Goal: Task Accomplishment & Management: Manage account settings

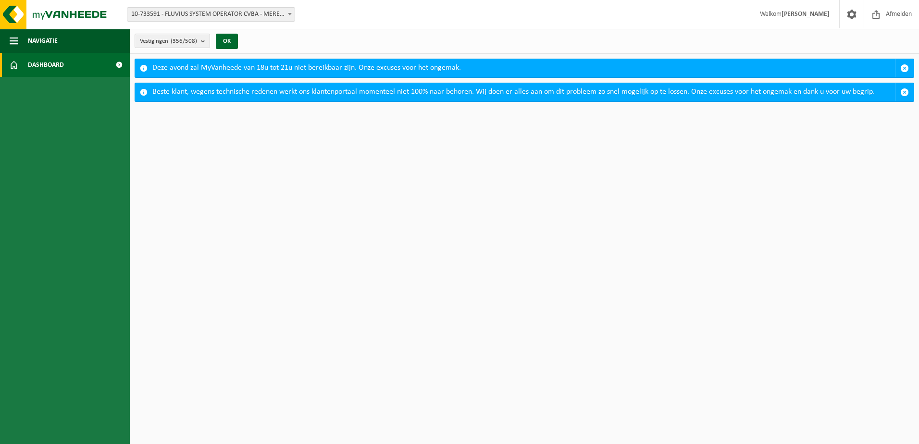
click at [114, 63] on span at bounding box center [119, 65] width 22 height 24
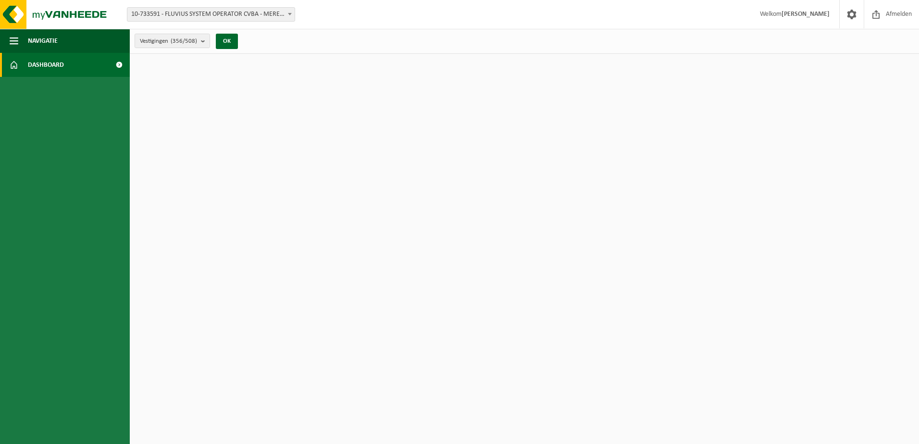
click at [123, 70] on span at bounding box center [119, 65] width 22 height 24
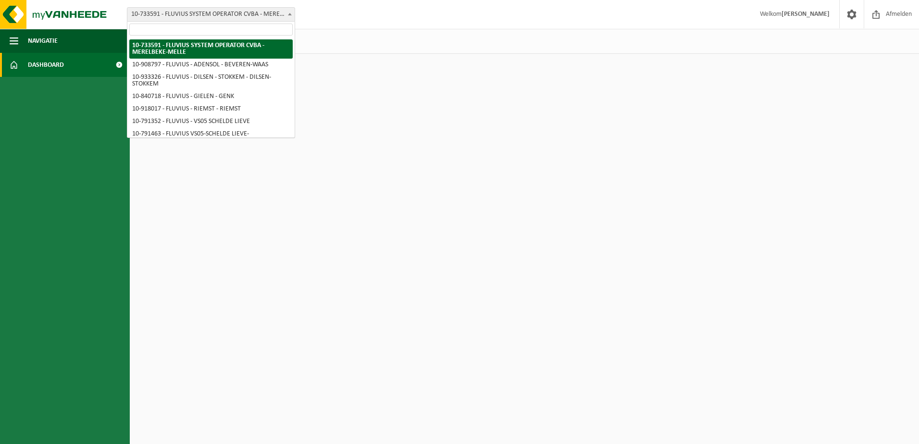
click at [259, 17] on span "10-733591 - FLUVIUS SYSTEM OPERATOR CVBA - MERELBEKE-MELLE" at bounding box center [210, 14] width 167 height 13
click at [249, 32] on input "search" at bounding box center [210, 30] width 163 height 12
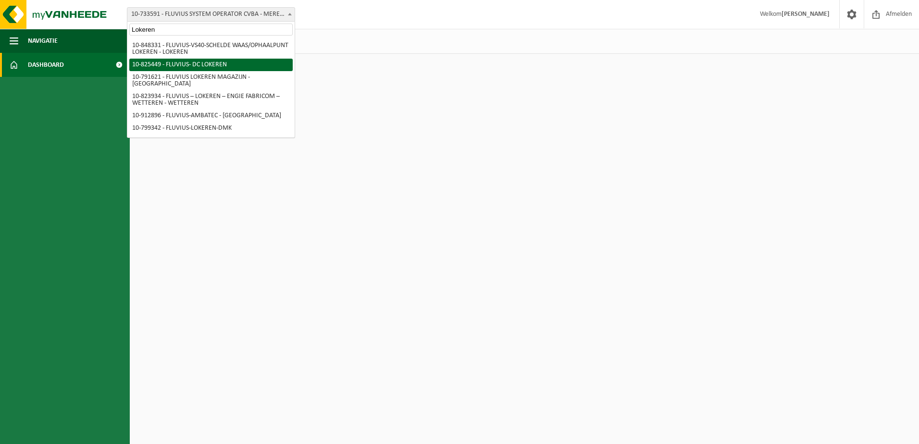
type input "Lokeren"
select select "85365"
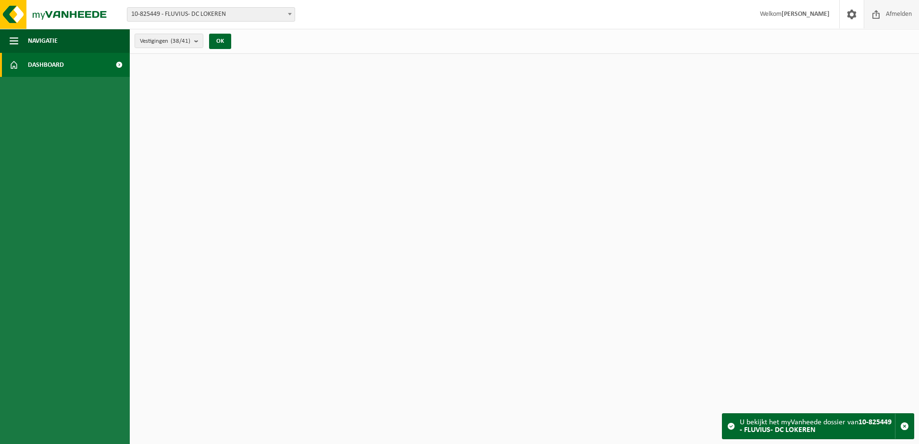
click at [900, 18] on span "Afmelden" at bounding box center [898, 14] width 31 height 28
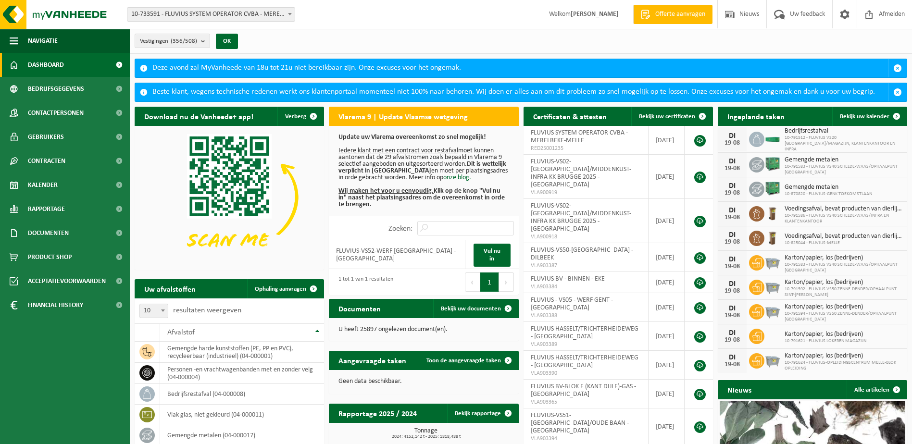
click at [279, 18] on span "10-733591 - FLUVIUS SYSTEM OPERATOR CVBA - MERELBEKE-MELLE" at bounding box center [210, 14] width 167 height 13
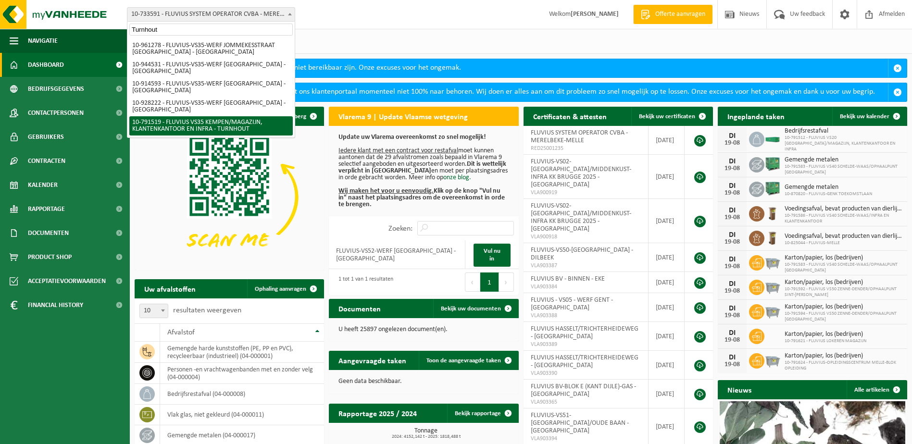
type input "Turnhout"
select select "30240"
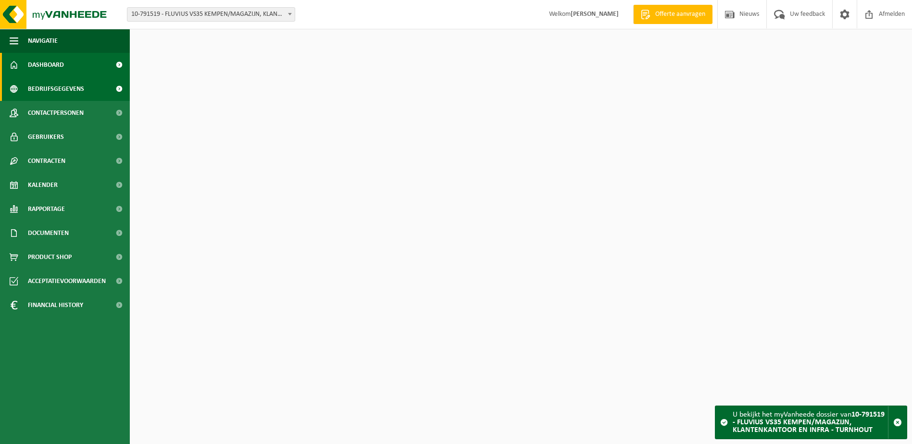
click at [53, 89] on span "Bedrijfsgegevens" at bounding box center [56, 89] width 56 height 24
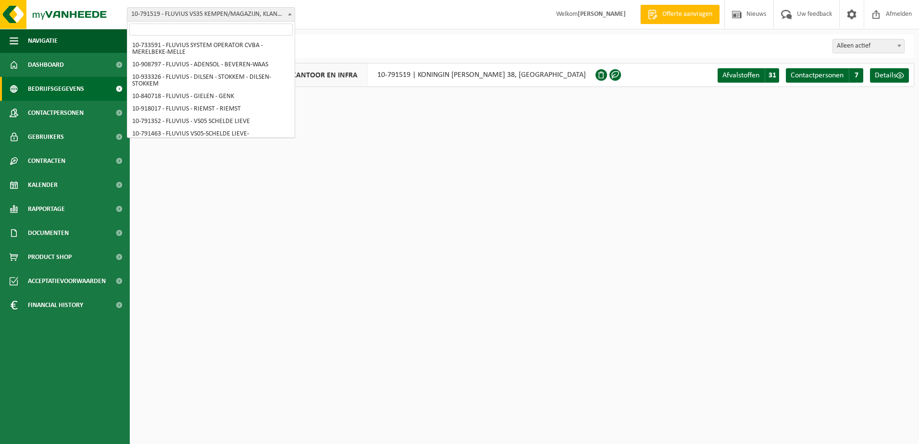
click at [281, 20] on span "10-791519 - FLUVIUS VS35 KEMPEN/MAGAZIJN, KLANTENKANTOOR EN INFRA - TURNHOUT" at bounding box center [210, 14] width 167 height 13
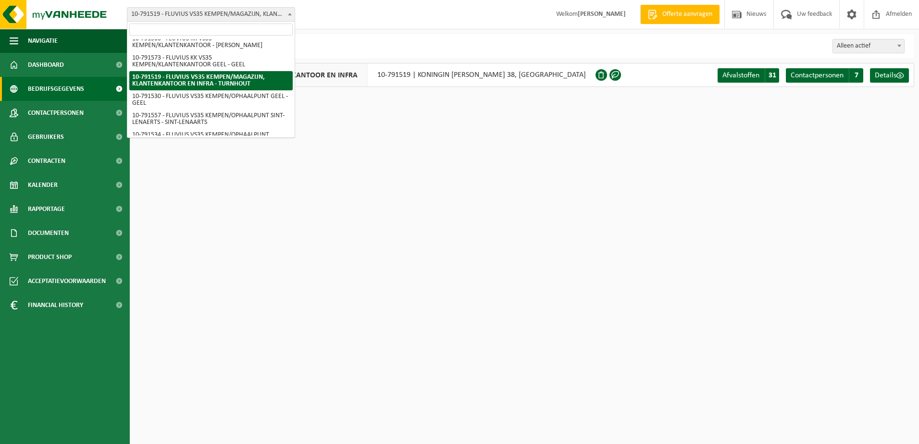
click at [273, 31] on input "search" at bounding box center [210, 30] width 163 height 12
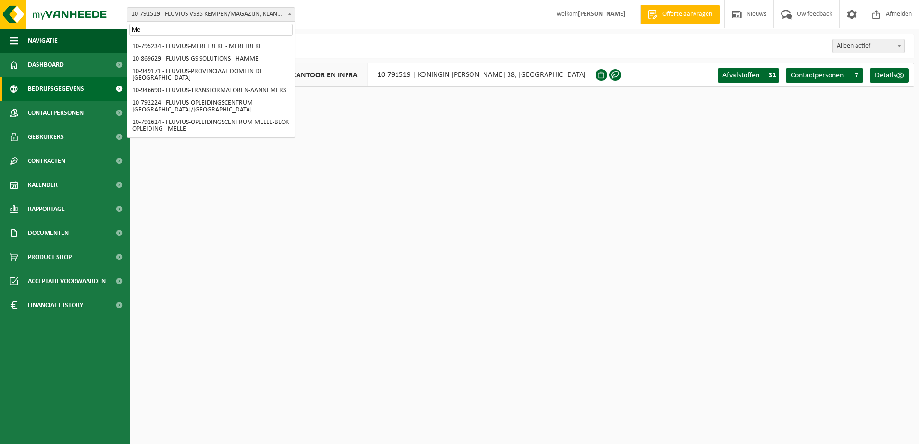
scroll to position [0, 0]
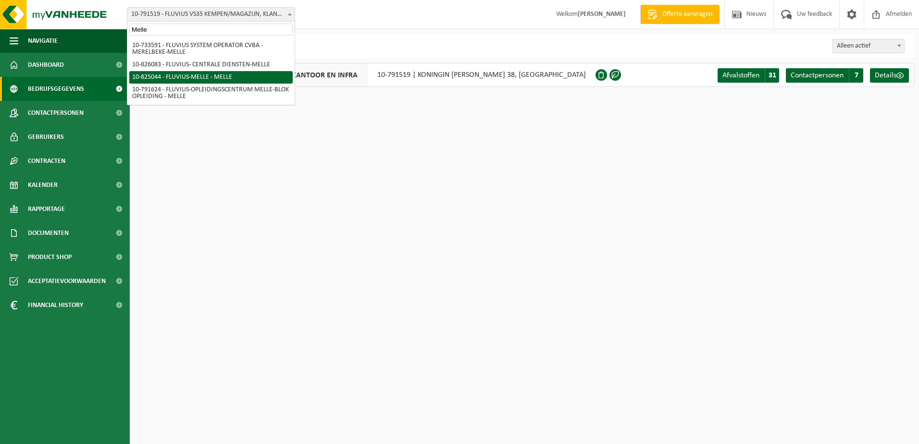
type input "Melle"
select select "85127"
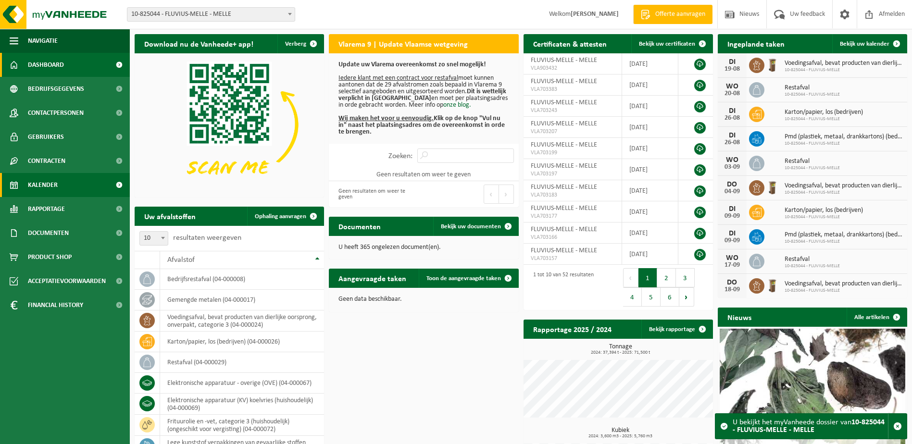
click at [49, 184] on span "Kalender" at bounding box center [43, 185] width 30 height 24
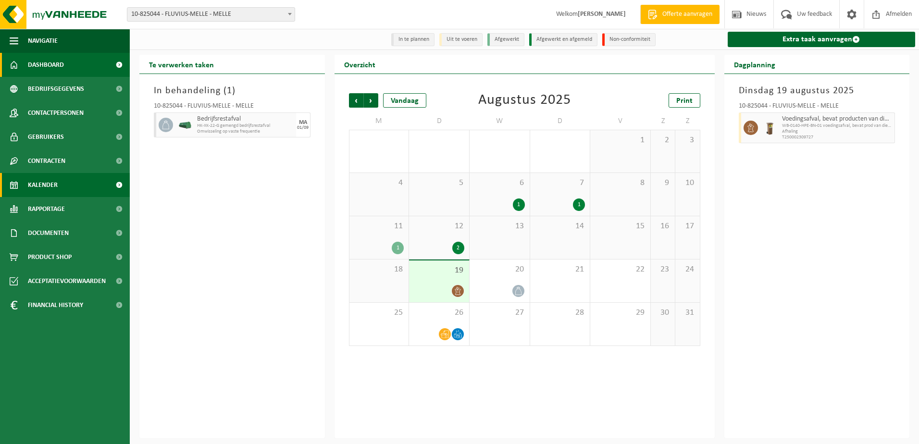
click at [43, 62] on span "Dashboard" at bounding box center [46, 65] width 36 height 24
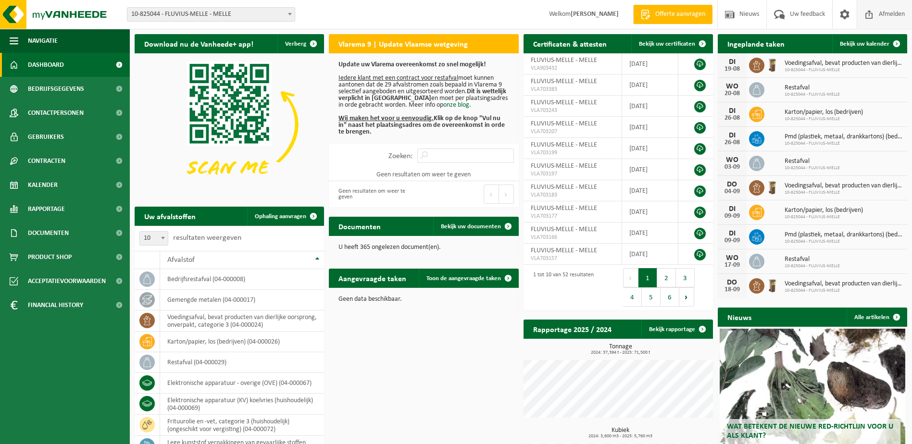
click at [879, 10] on span "Afmelden" at bounding box center [891, 14] width 31 height 28
